Goal: Task Accomplishment & Management: Use online tool/utility

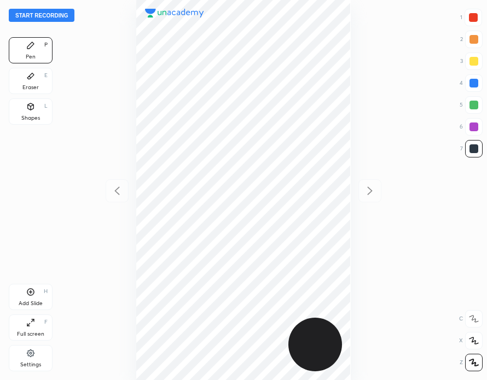
scroll to position [380, 312]
click at [54, 15] on button "Start recording" at bounding box center [42, 15] width 66 height 13
click at [472, 19] on div at bounding box center [473, 17] width 9 height 9
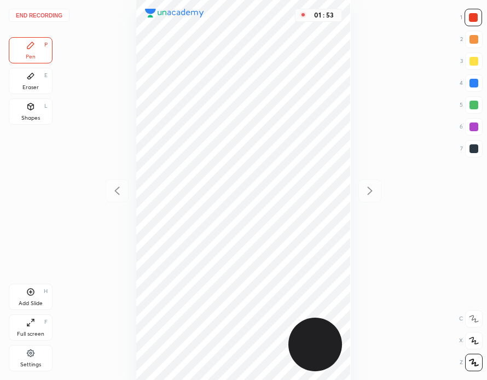
click at [475, 89] on div at bounding box center [473, 82] width 17 height 17
click at [352, 200] on div "01 : 57" at bounding box center [243, 190] width 312 height 380
click at [472, 148] on div at bounding box center [473, 148] width 9 height 9
click at [31, 290] on icon at bounding box center [30, 292] width 9 height 9
click at [476, 21] on div at bounding box center [473, 17] width 9 height 9
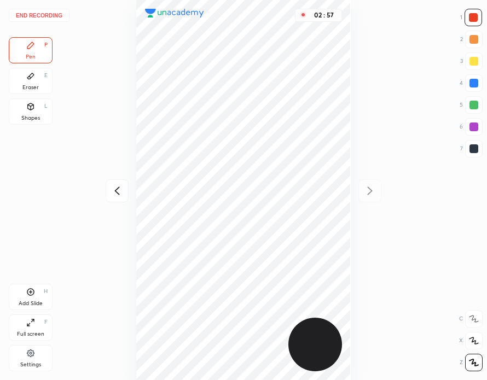
click at [470, 89] on div at bounding box center [473, 82] width 17 height 17
click at [476, 151] on div at bounding box center [473, 148] width 9 height 9
click at [472, 21] on div at bounding box center [473, 17] width 9 height 9
click at [471, 85] on div at bounding box center [473, 83] width 9 height 9
click at [120, 190] on icon at bounding box center [116, 190] width 13 height 13
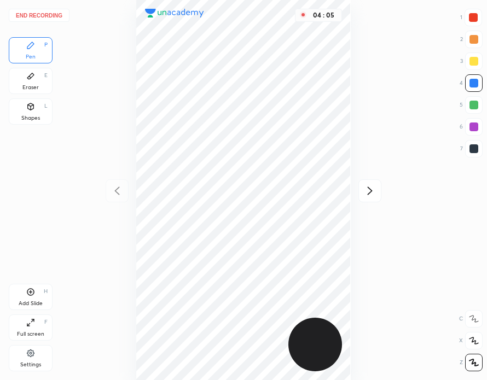
click at [374, 189] on icon at bounding box center [369, 190] width 13 height 13
click at [49, 19] on button "End recording" at bounding box center [39, 15] width 61 height 13
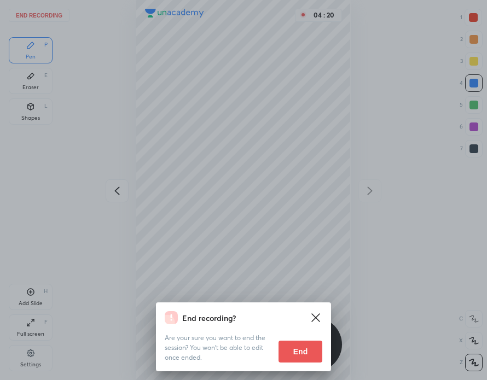
click at [303, 352] on button "End" at bounding box center [300, 352] width 44 height 22
